Goal: Task Accomplishment & Management: Manage account settings

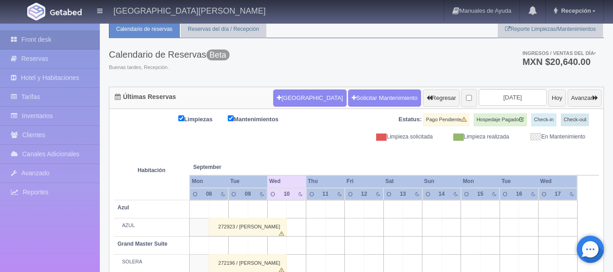
scroll to position [45, 0]
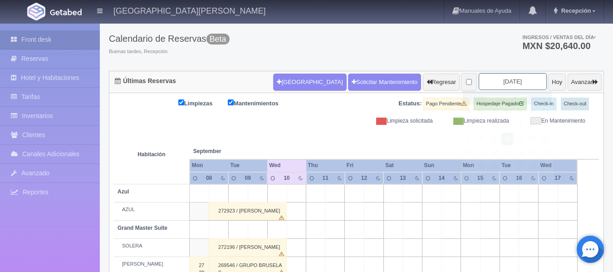
click at [504, 82] on input "[DATE]" at bounding box center [512, 81] width 68 height 17
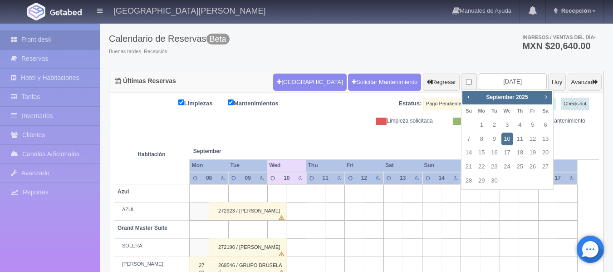
click at [546, 96] on span "Next" at bounding box center [545, 96] width 7 height 7
click at [467, 96] on span "Prev" at bounding box center [467, 96] width 7 height 7
click at [506, 165] on link "24" at bounding box center [507, 166] width 12 height 13
type input "[DATE]"
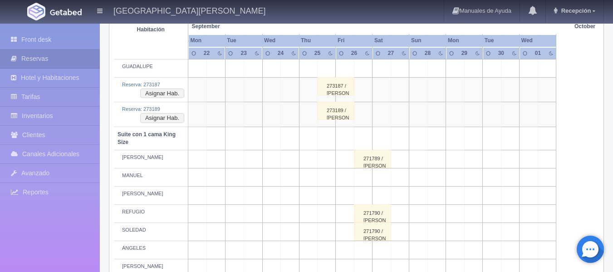
scroll to position [408, 0]
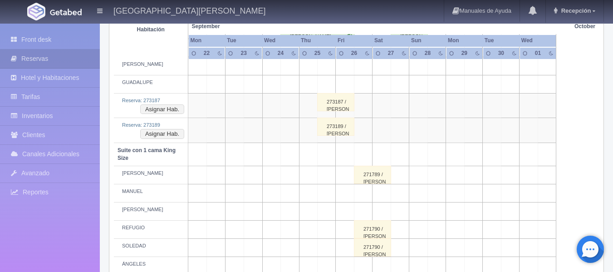
click at [331, 104] on div "273187 / guy haran" at bounding box center [335, 102] width 37 height 18
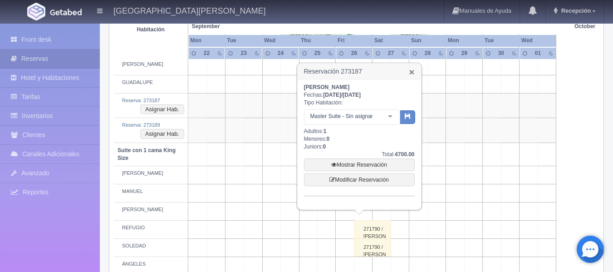
click at [410, 67] on link "×" at bounding box center [411, 72] width 5 height 10
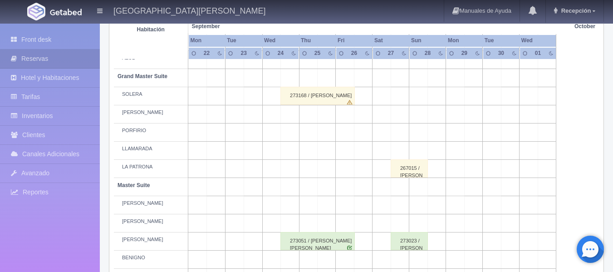
scroll to position [175, 0]
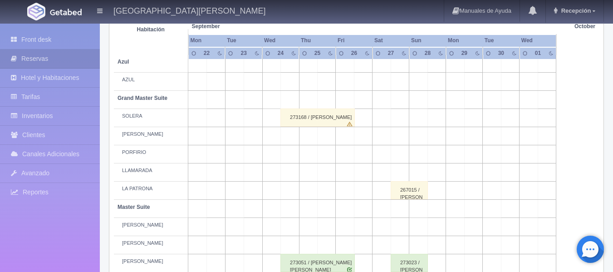
click at [306, 119] on div "273168 / DENISS MCMASTER" at bounding box center [317, 117] width 74 height 18
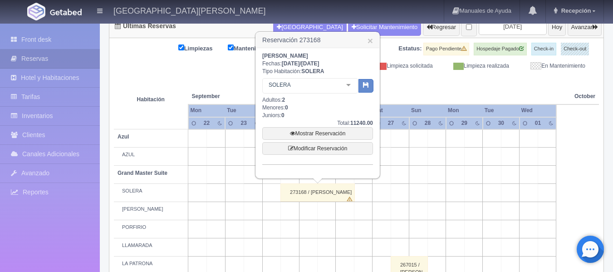
scroll to position [84, 0]
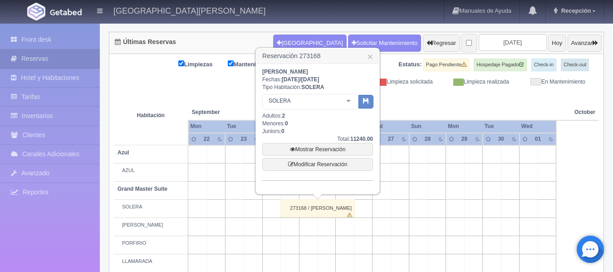
click at [373, 59] on h3 "Reservación 273168 ×" at bounding box center [317, 56] width 123 height 16
click at [368, 57] on link "×" at bounding box center [369, 57] width 5 height 10
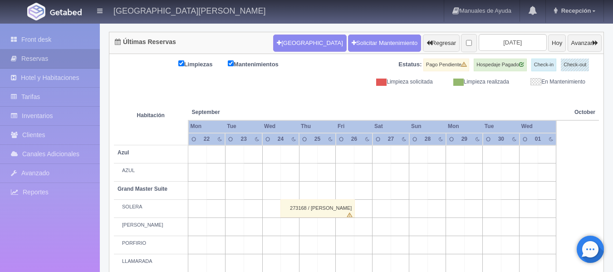
click at [308, 95] on th at bounding box center [289, 103] width 55 height 34
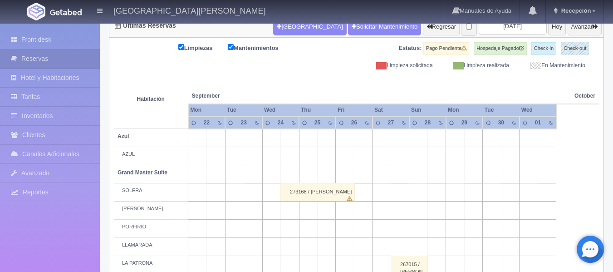
scroll to position [130, 0]
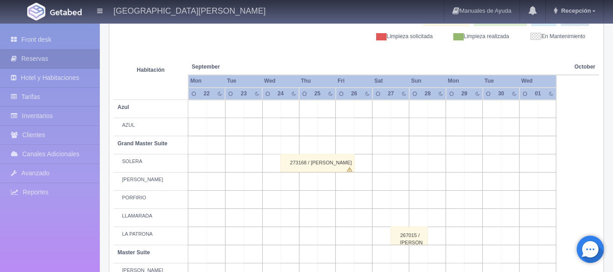
click at [300, 165] on div "273168 / [PERSON_NAME]" at bounding box center [317, 163] width 74 height 18
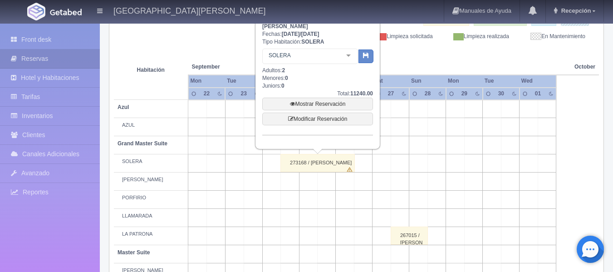
scroll to position [84, 0]
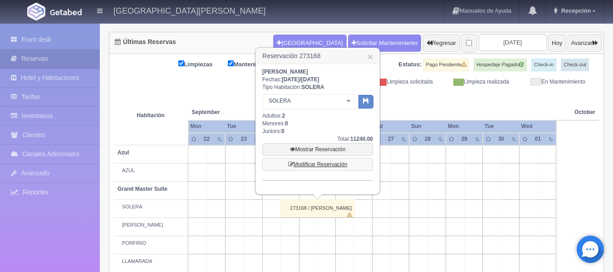
click at [314, 164] on link "Modificar Reservación" at bounding box center [317, 164] width 111 height 13
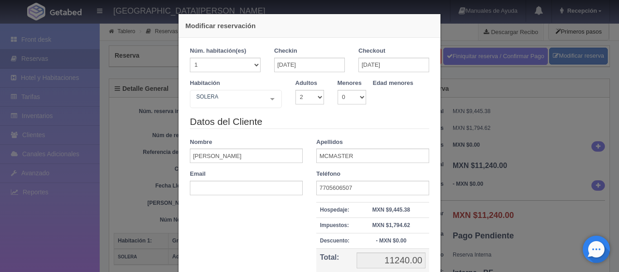
select select "2"
click at [380, 65] on input "[DATE]" at bounding box center [394, 65] width 71 height 15
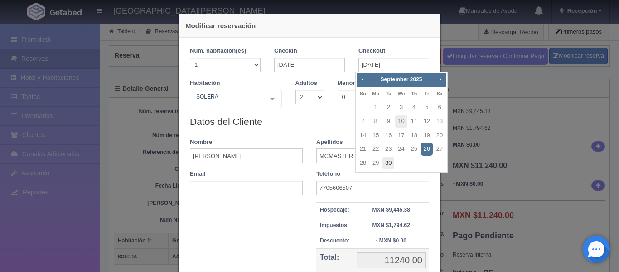
click at [386, 162] on link "30" at bounding box center [389, 162] width 12 height 13
type input "[DATE]"
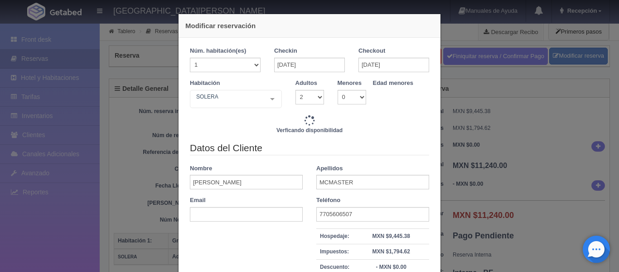
type input "36160.00"
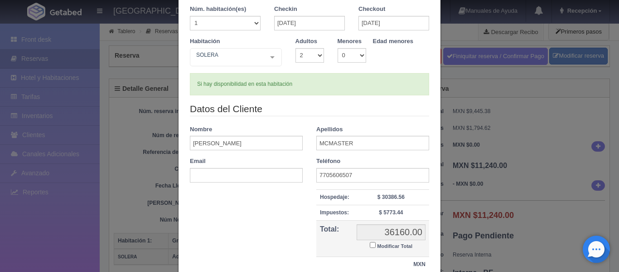
scroll to position [114, 0]
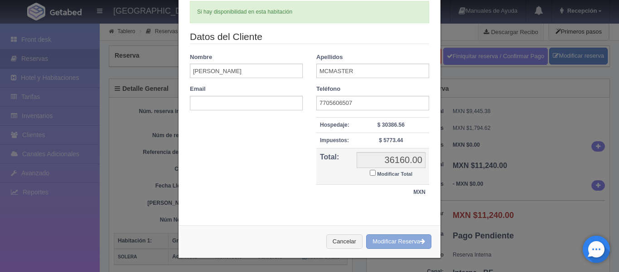
click at [393, 243] on button "Modificar Reserva" at bounding box center [398, 241] width 65 height 15
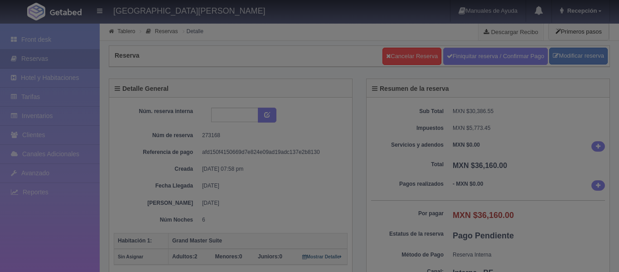
select select "2"
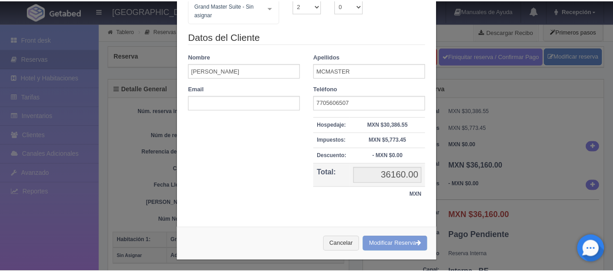
scroll to position [94, 0]
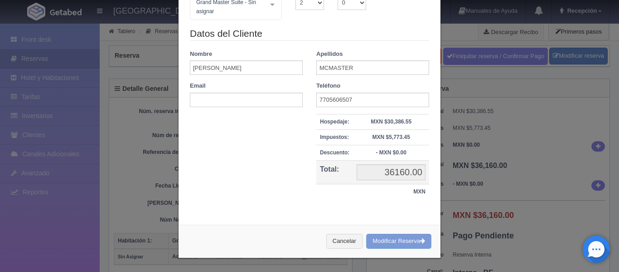
click at [466, 165] on div "Modificar reservación Núm. habitación(es) 1 2 3 4 5 6 7 8 9 10 11 12 13 14 15 1…" at bounding box center [309, 136] width 619 height 272
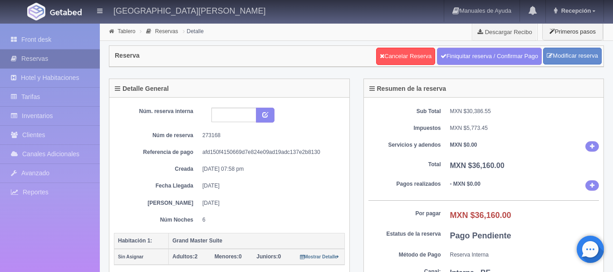
click at [53, 56] on link "Reservas" at bounding box center [50, 58] width 100 height 19
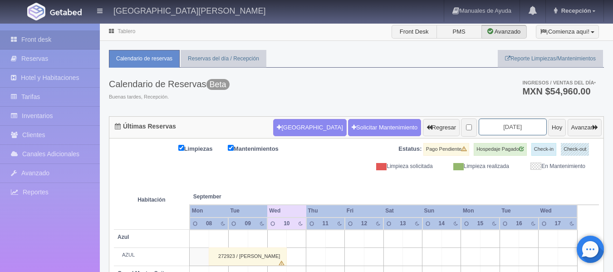
click at [488, 126] on input "[DATE]" at bounding box center [512, 126] width 68 height 17
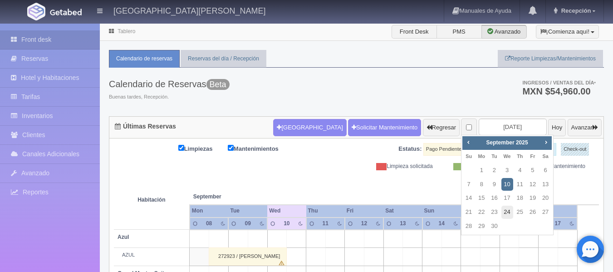
click at [504, 213] on link "24" at bounding box center [507, 211] width 12 height 13
type input "[DATE]"
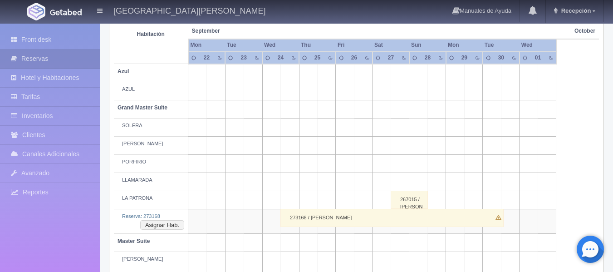
scroll to position [181, 0]
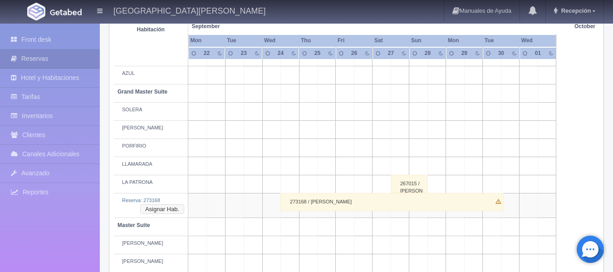
click at [173, 208] on button "Asignar Hab." at bounding box center [162, 209] width 44 height 10
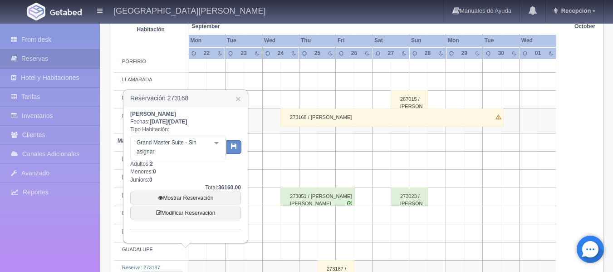
scroll to position [272, 0]
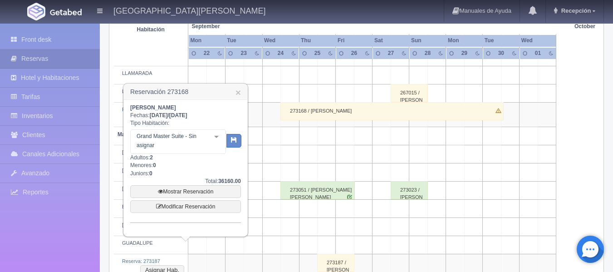
click at [219, 136] on div at bounding box center [216, 137] width 18 height 14
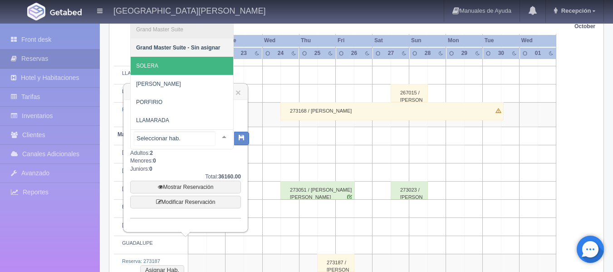
click at [190, 65] on span "SOLERA" at bounding box center [182, 66] width 102 height 18
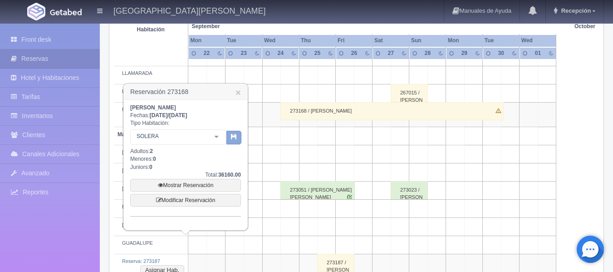
click at [237, 137] on button "button" at bounding box center [233, 138] width 15 height 14
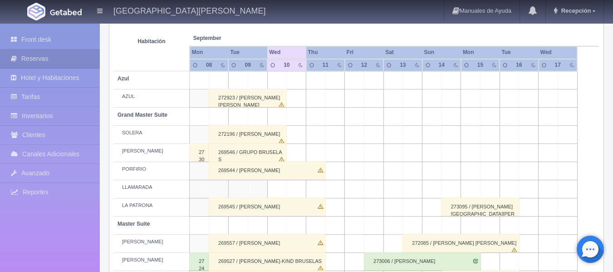
scroll to position [22, 0]
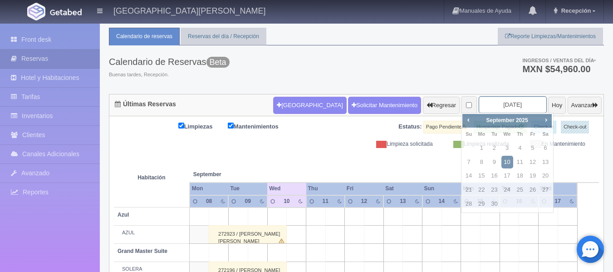
click at [502, 102] on input "2025-09-10" at bounding box center [512, 104] width 68 height 17
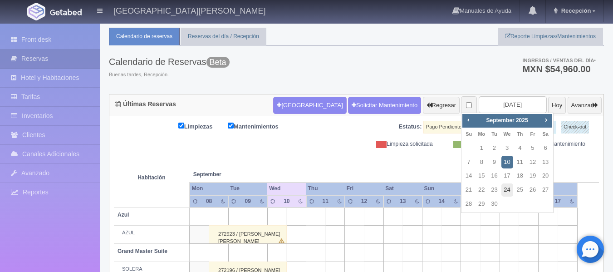
click at [506, 189] on link "24" at bounding box center [507, 189] width 12 height 13
type input "[DATE]"
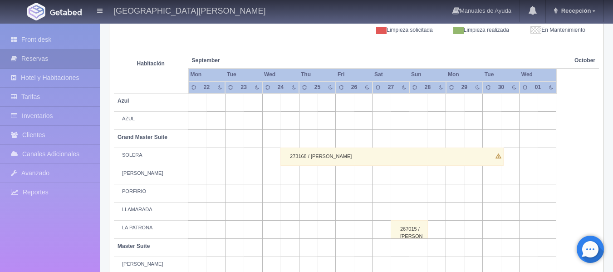
scroll to position [91, 0]
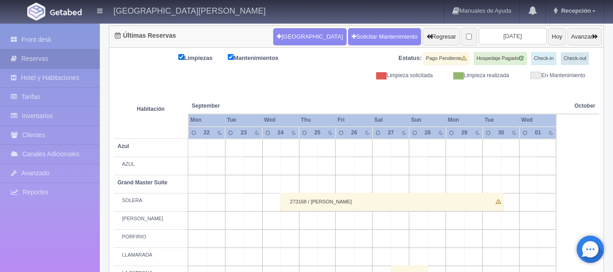
click at [336, 94] on th at bounding box center [344, 96] width 55 height 34
